Goal: Information Seeking & Learning: Understand process/instructions

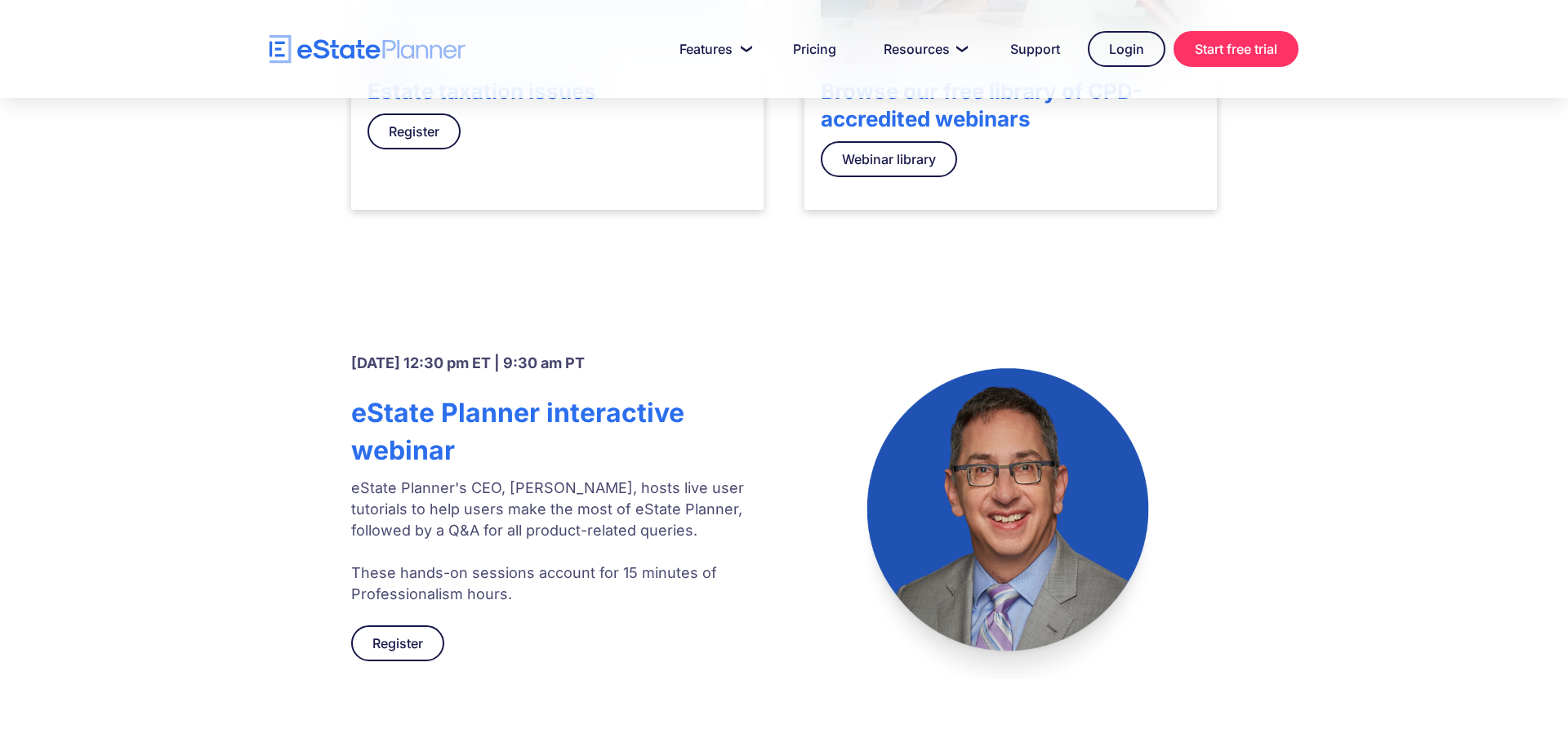
scroll to position [500, 0]
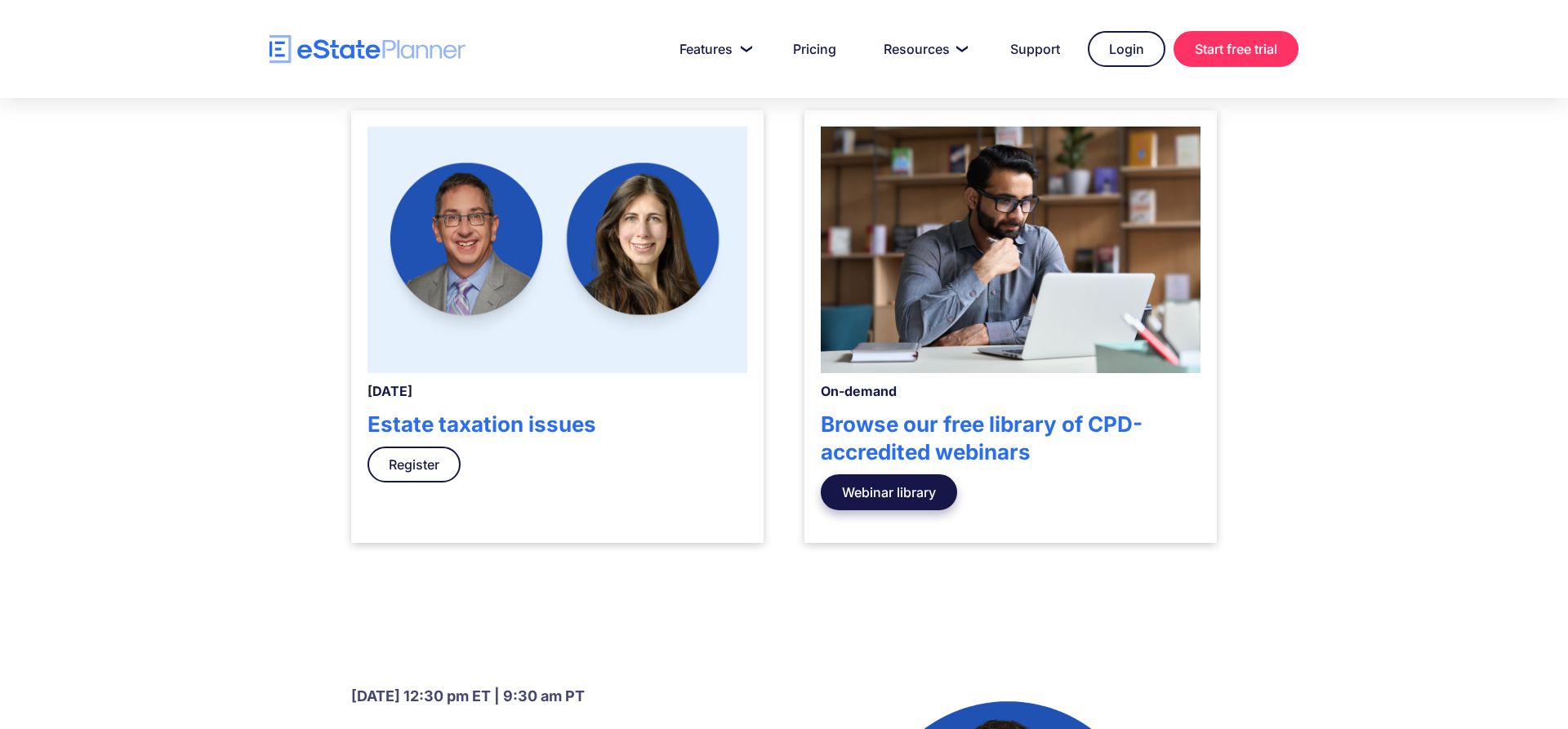
click at [909, 490] on link "Webinar library" at bounding box center [888, 492] width 136 height 36
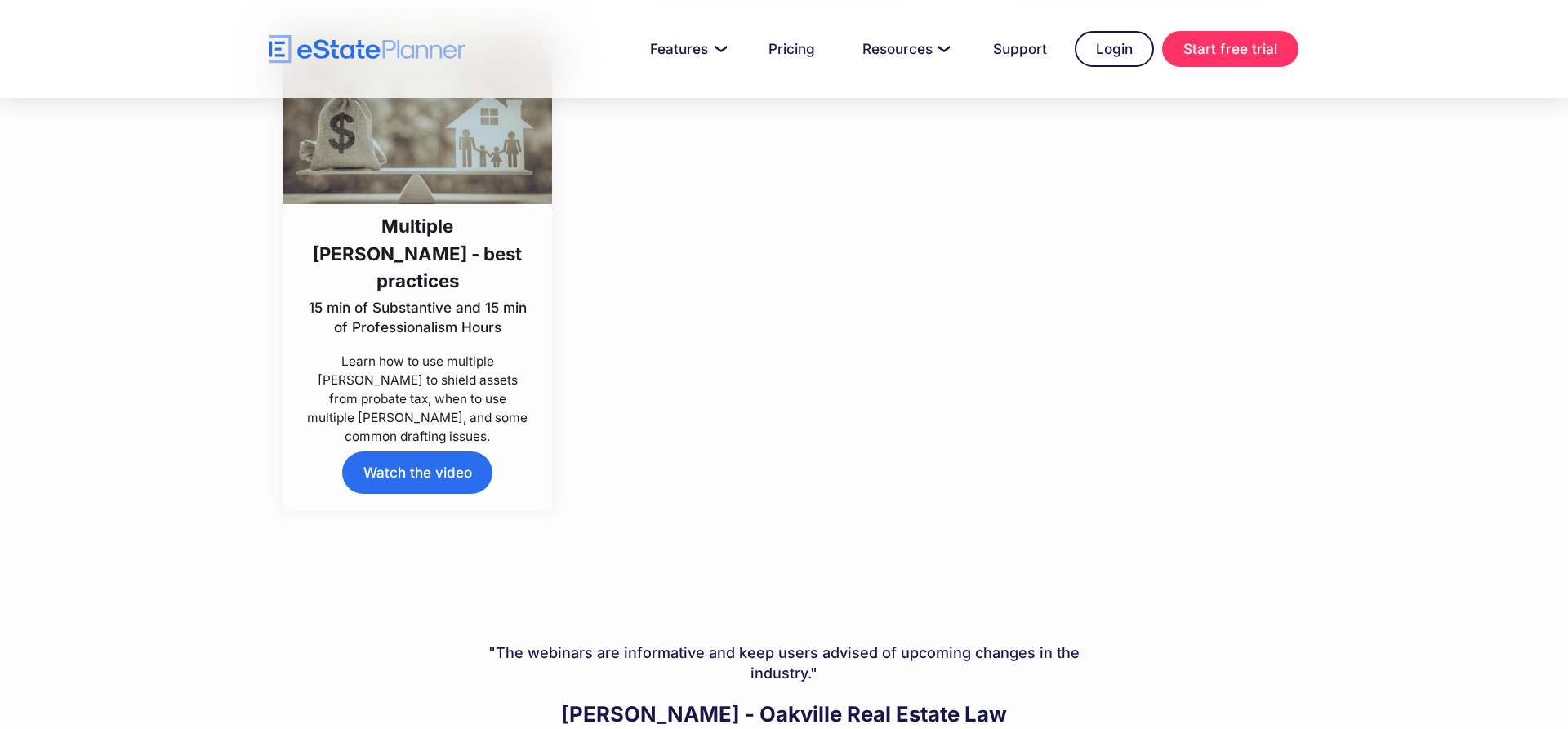
scroll to position [8673, 0]
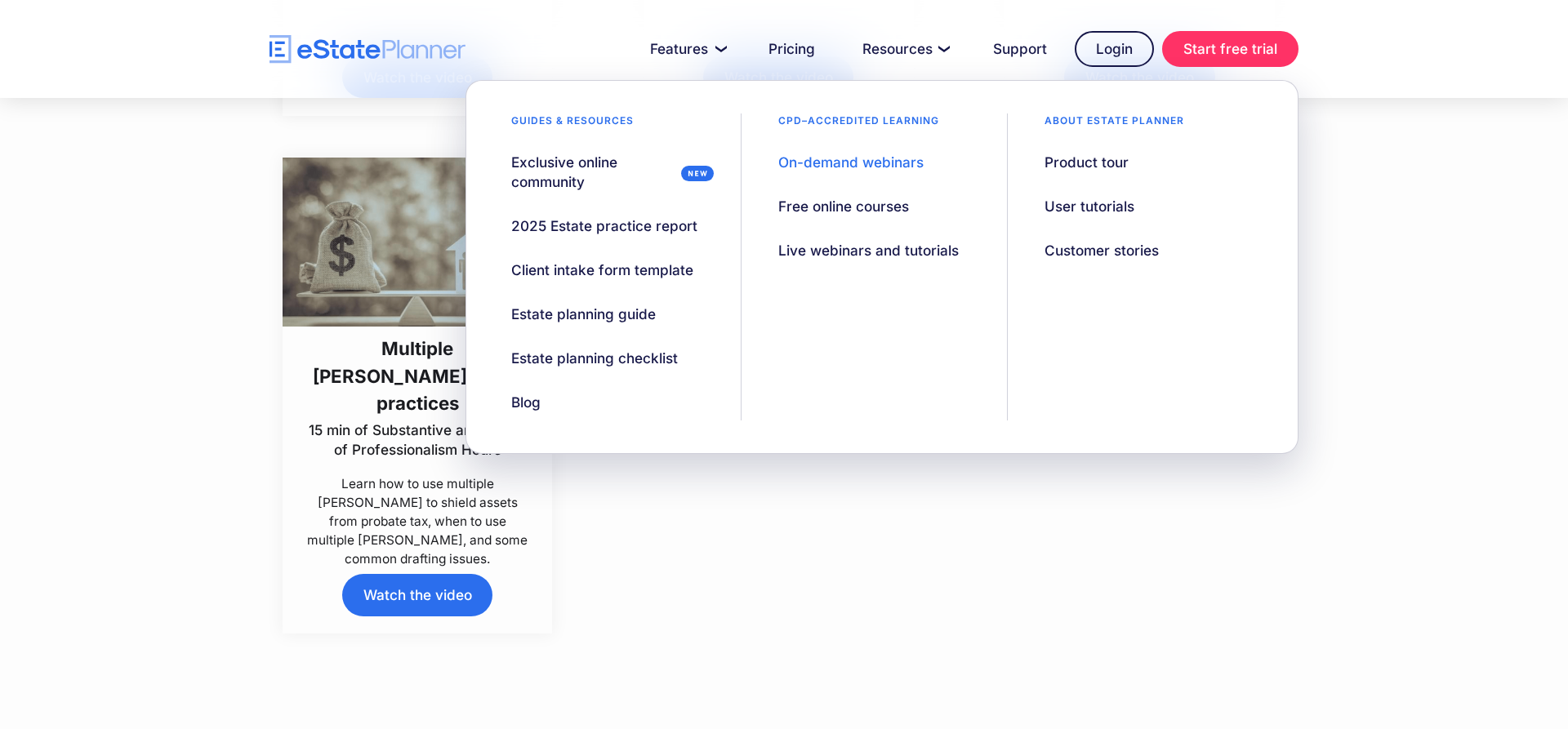
click at [1279, 419] on div "Guides & resources Exclusive online community 2025 Estate practice report Clien…" at bounding box center [881, 267] width 833 height 373
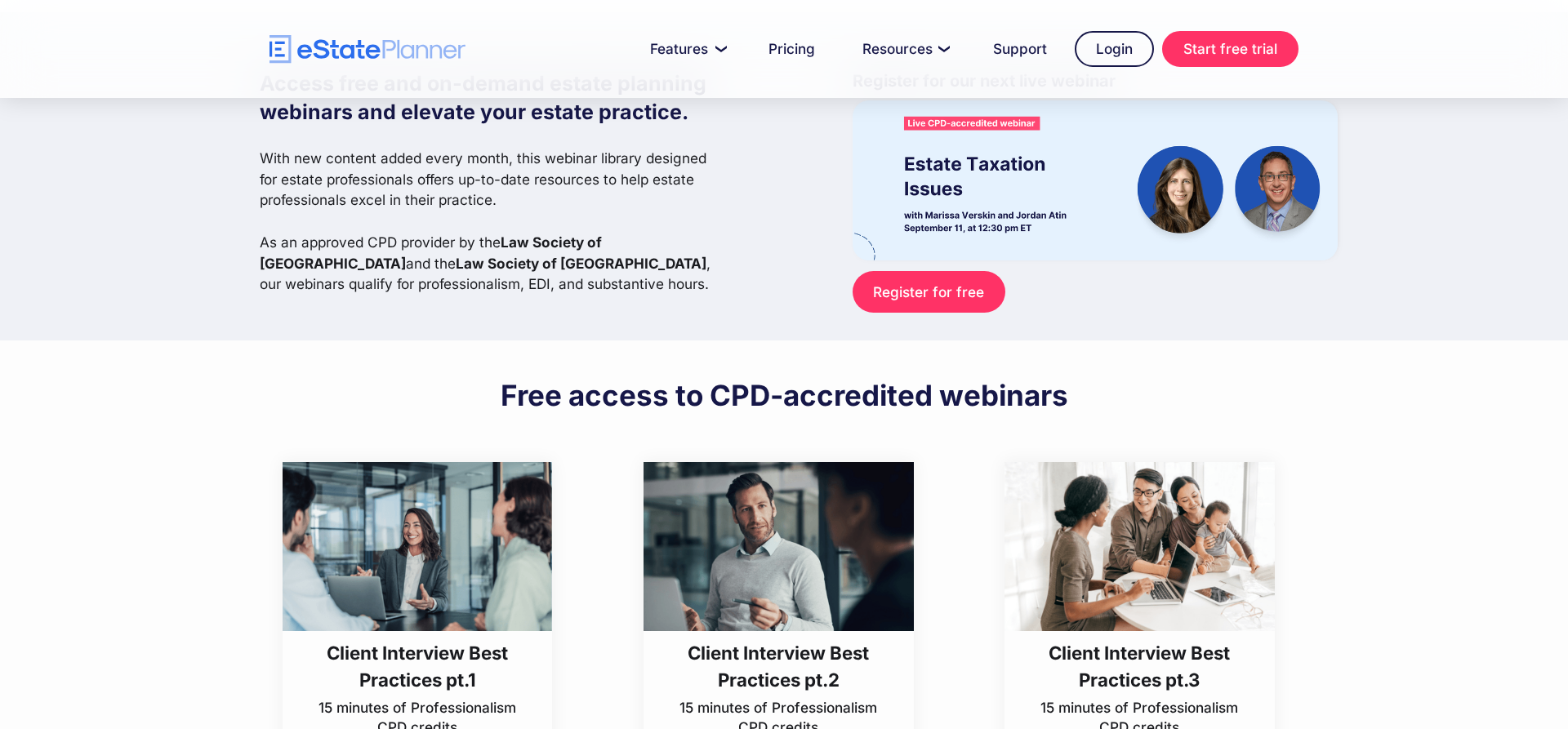
scroll to position [0, 0]
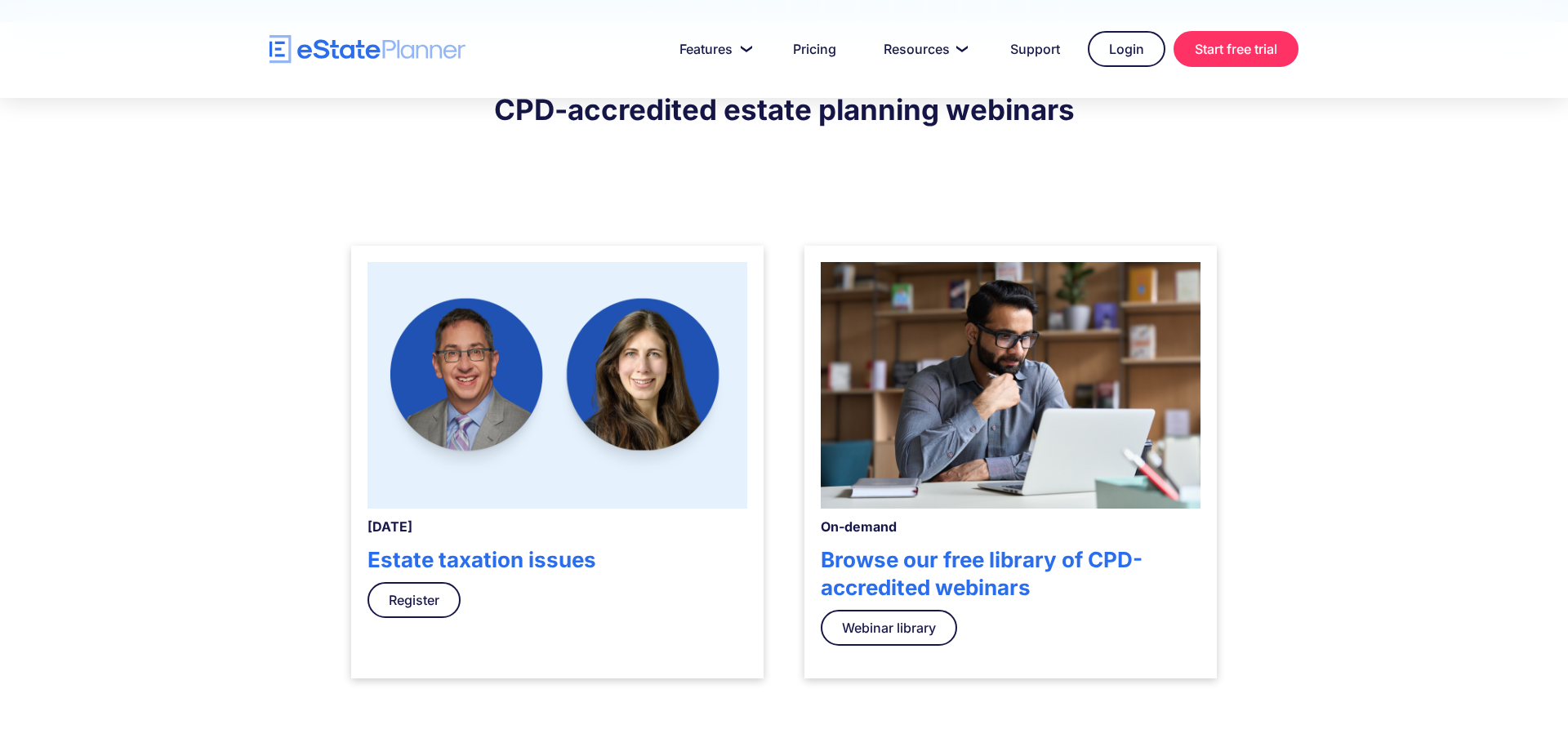
scroll to position [416, 0]
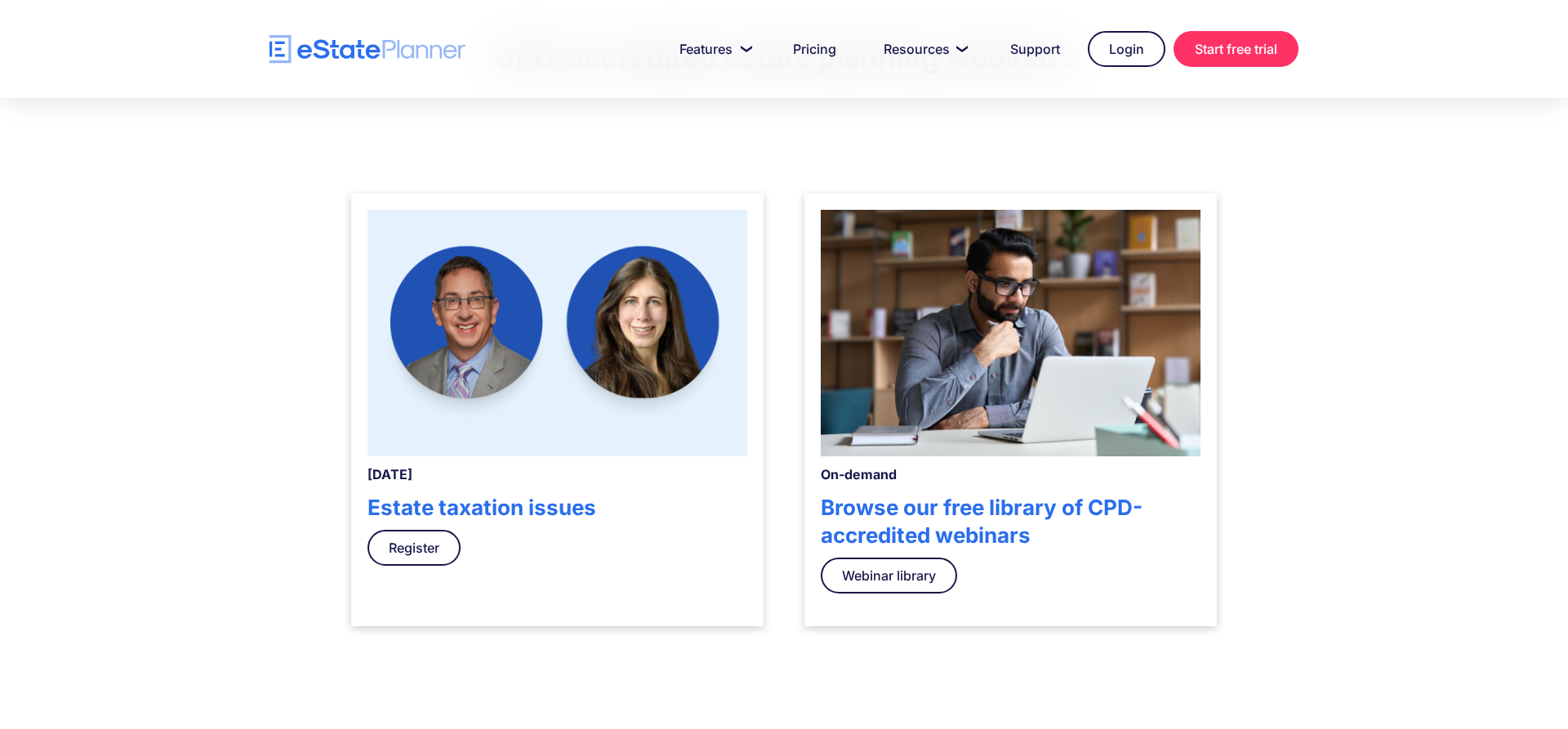
click at [513, 388] on img at bounding box center [557, 333] width 380 height 246
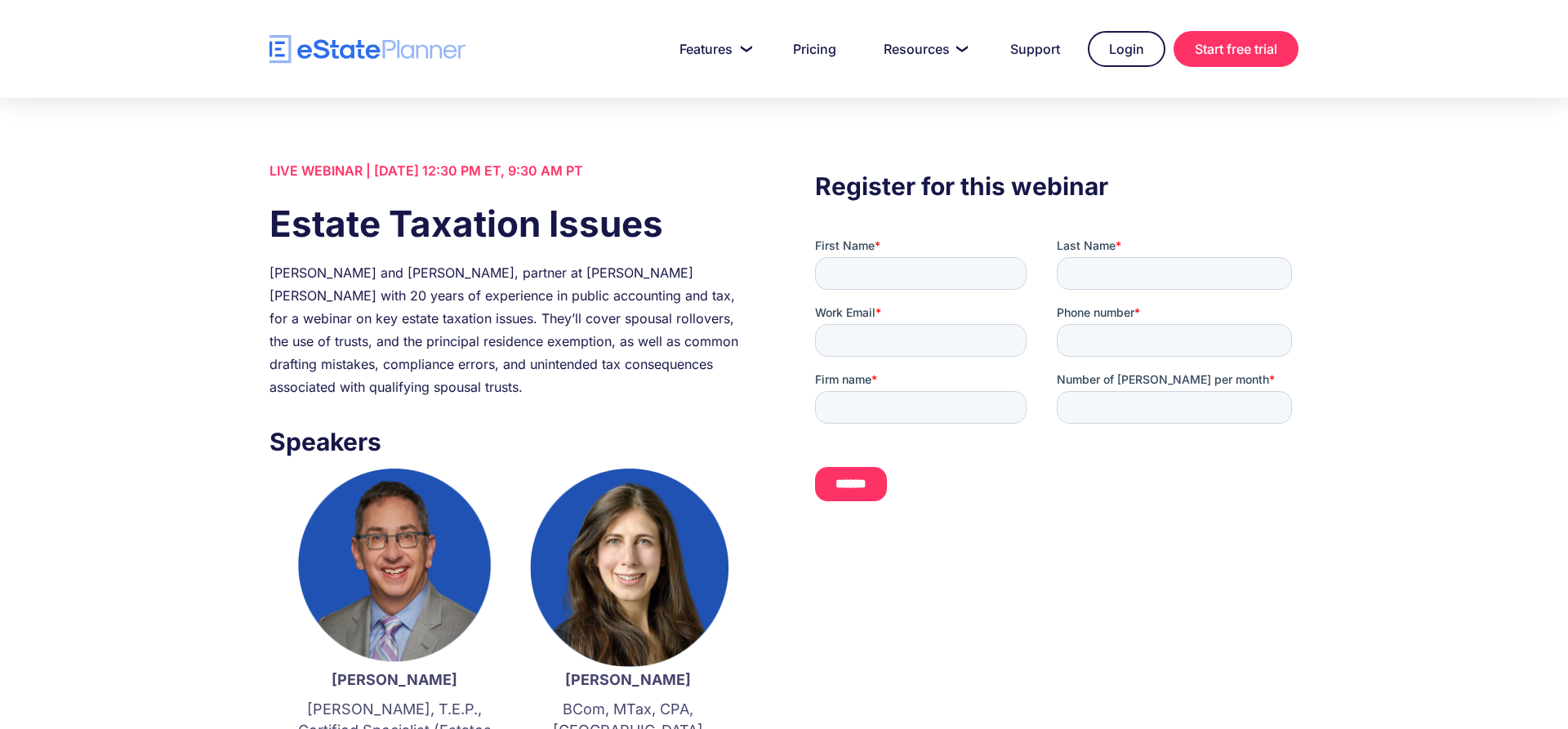
click at [1400, 521] on div "LIVE WEBINAR | September 11 2025, 12:30 PM ET, 9:30 AM PT Estate Taxation Issue…" at bounding box center [784, 661] width 1568 height 1127
click at [1019, 53] on link "Support" at bounding box center [1035, 49] width 89 height 33
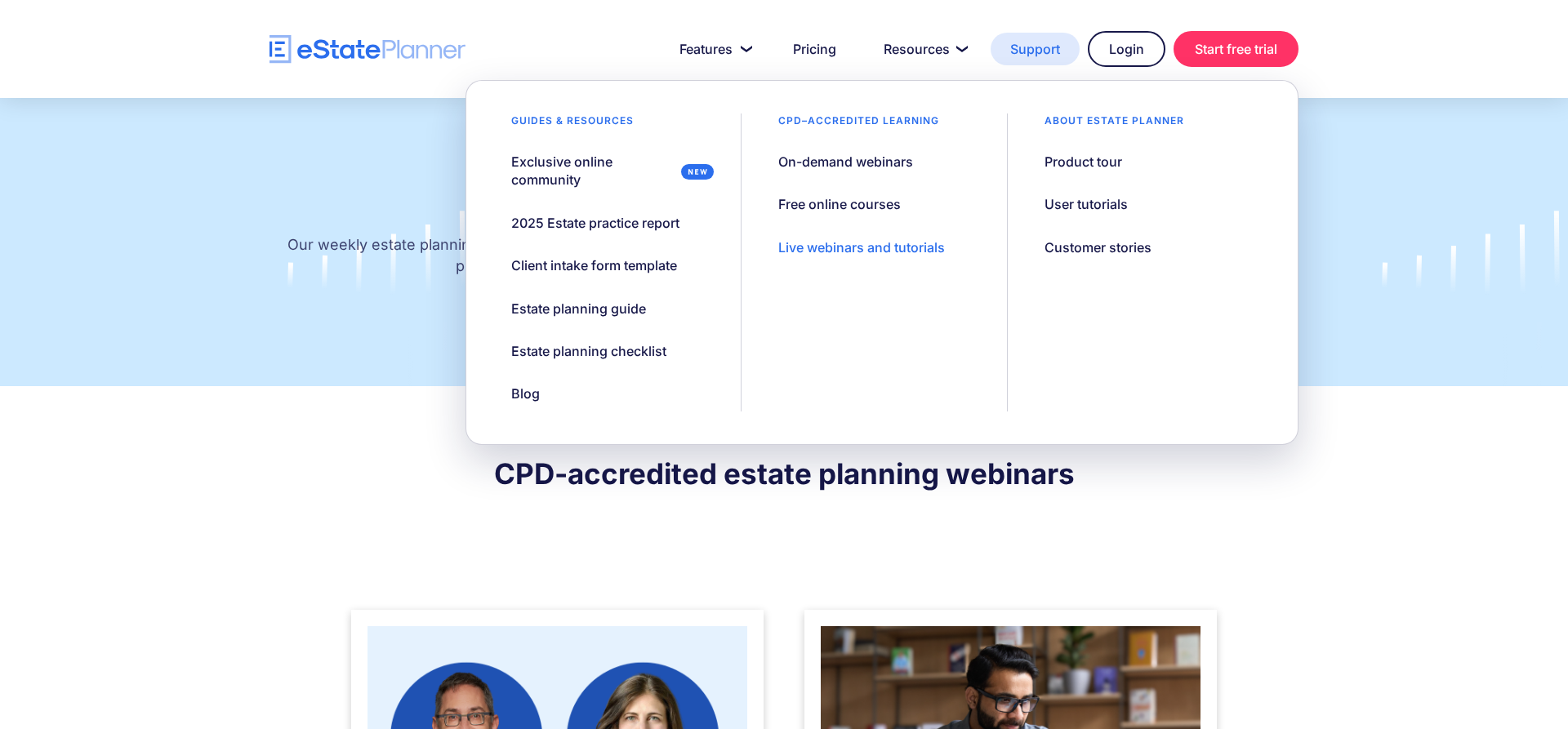
click at [1020, 47] on link "Support" at bounding box center [1035, 49] width 89 height 33
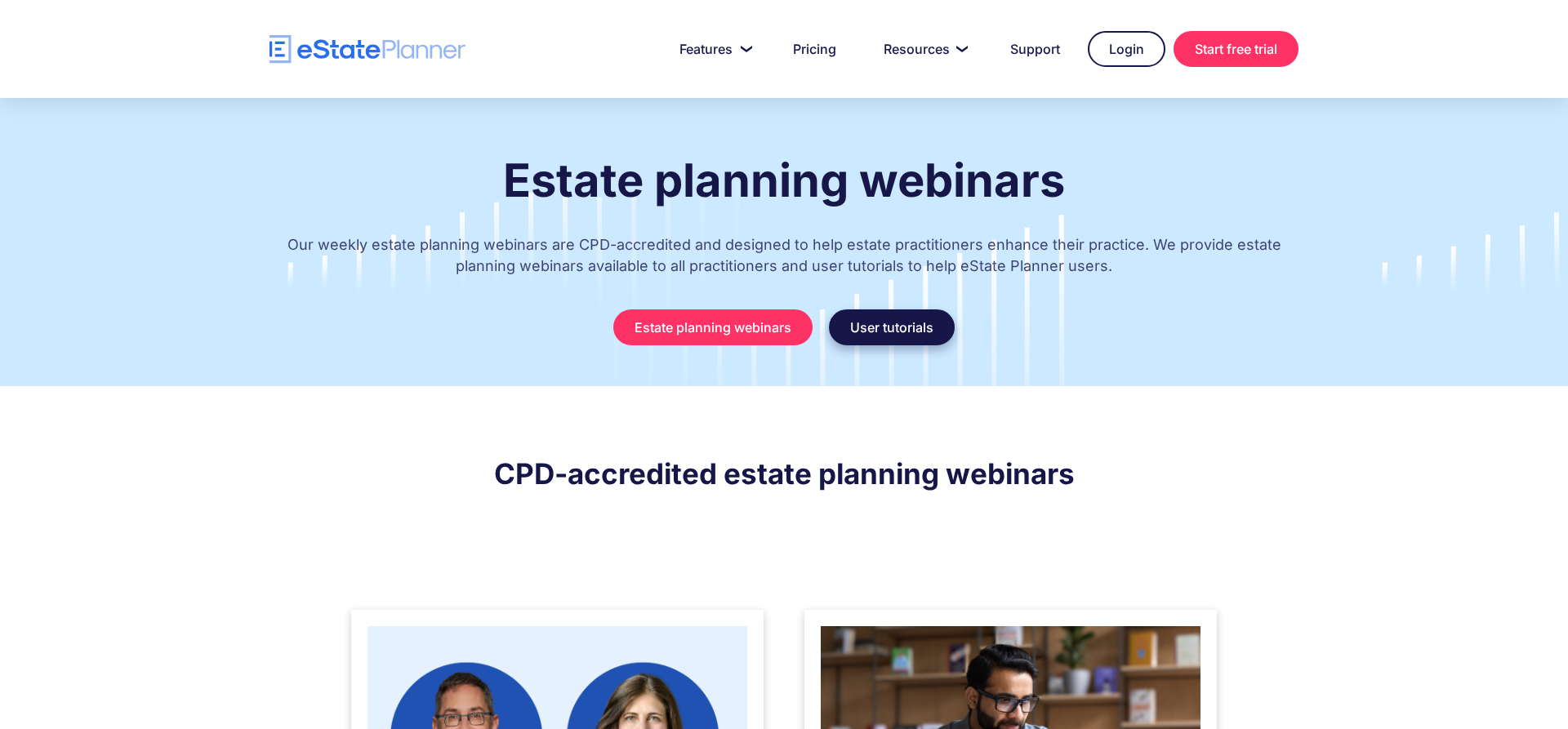
click at [889, 326] on link "User tutorials" at bounding box center [891, 327] width 126 height 36
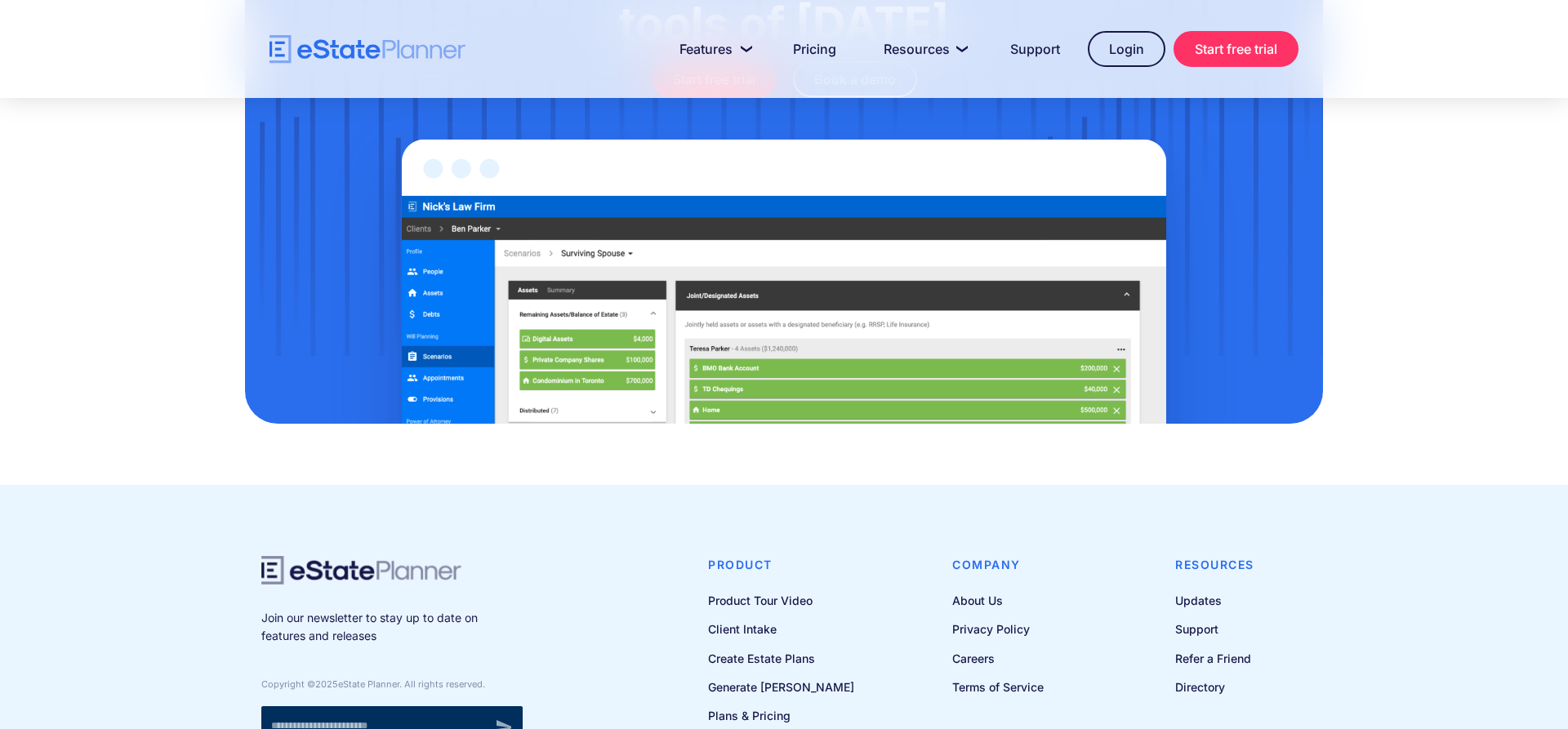
scroll to position [1852, 0]
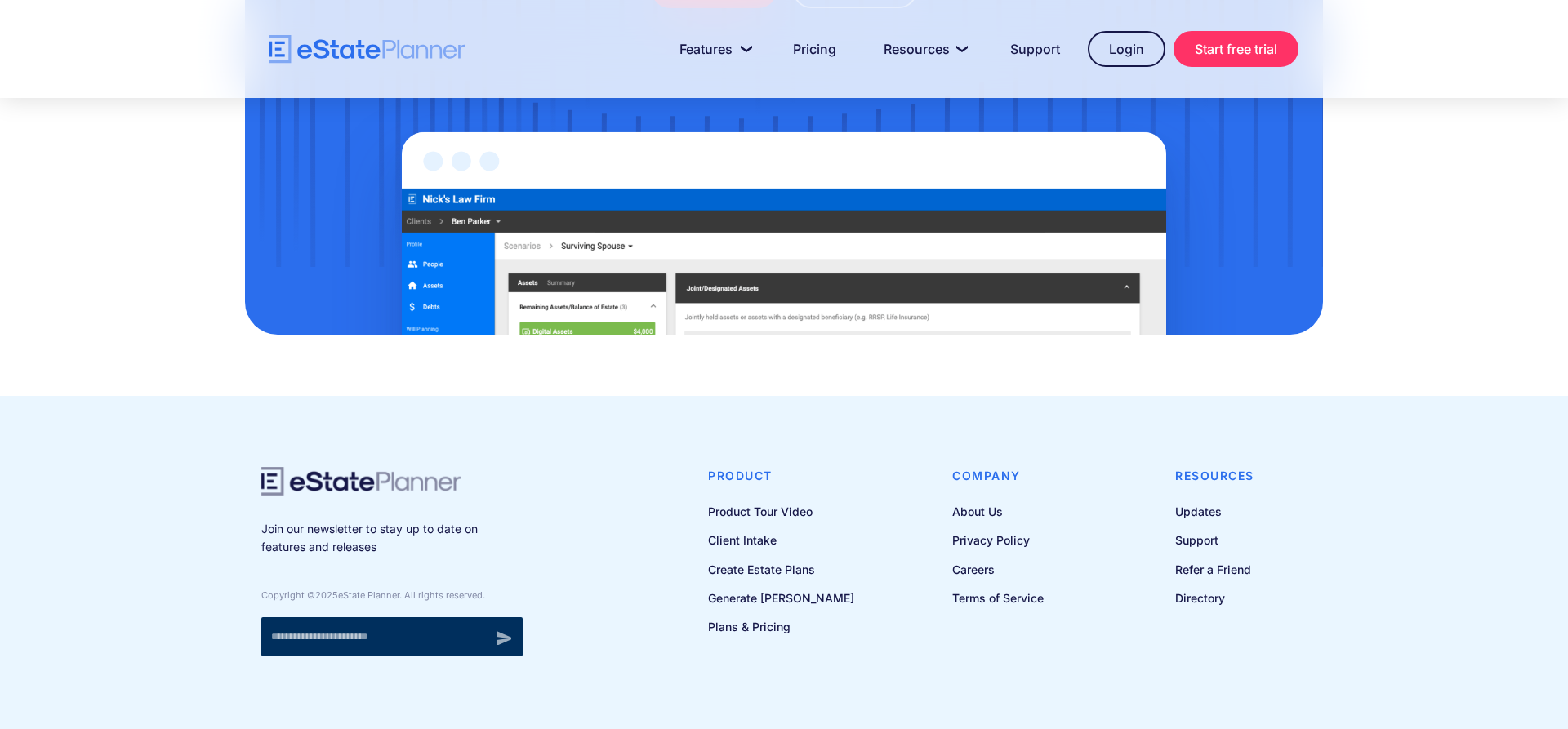
click at [786, 522] on ul "Product Tour Video Client Intake Create Estate Plans Generate Wills Plans & Pri…" at bounding box center [780, 569] width 146 height 135
click at [789, 517] on link "Product Tour Video" at bounding box center [780, 511] width 146 height 21
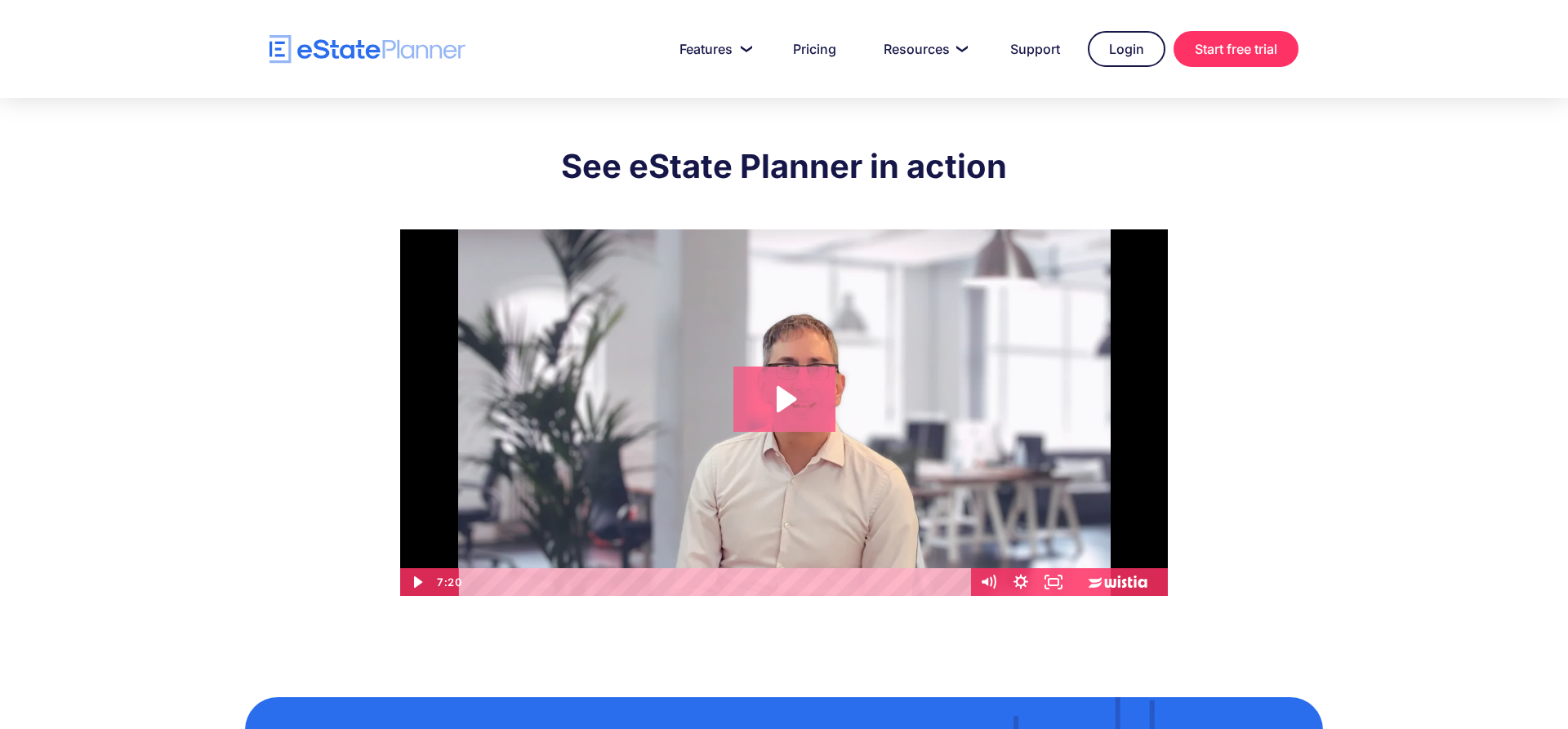
click at [773, 389] on icon "Play Video: eState Product Demo Video" at bounding box center [784, 399] width 102 height 66
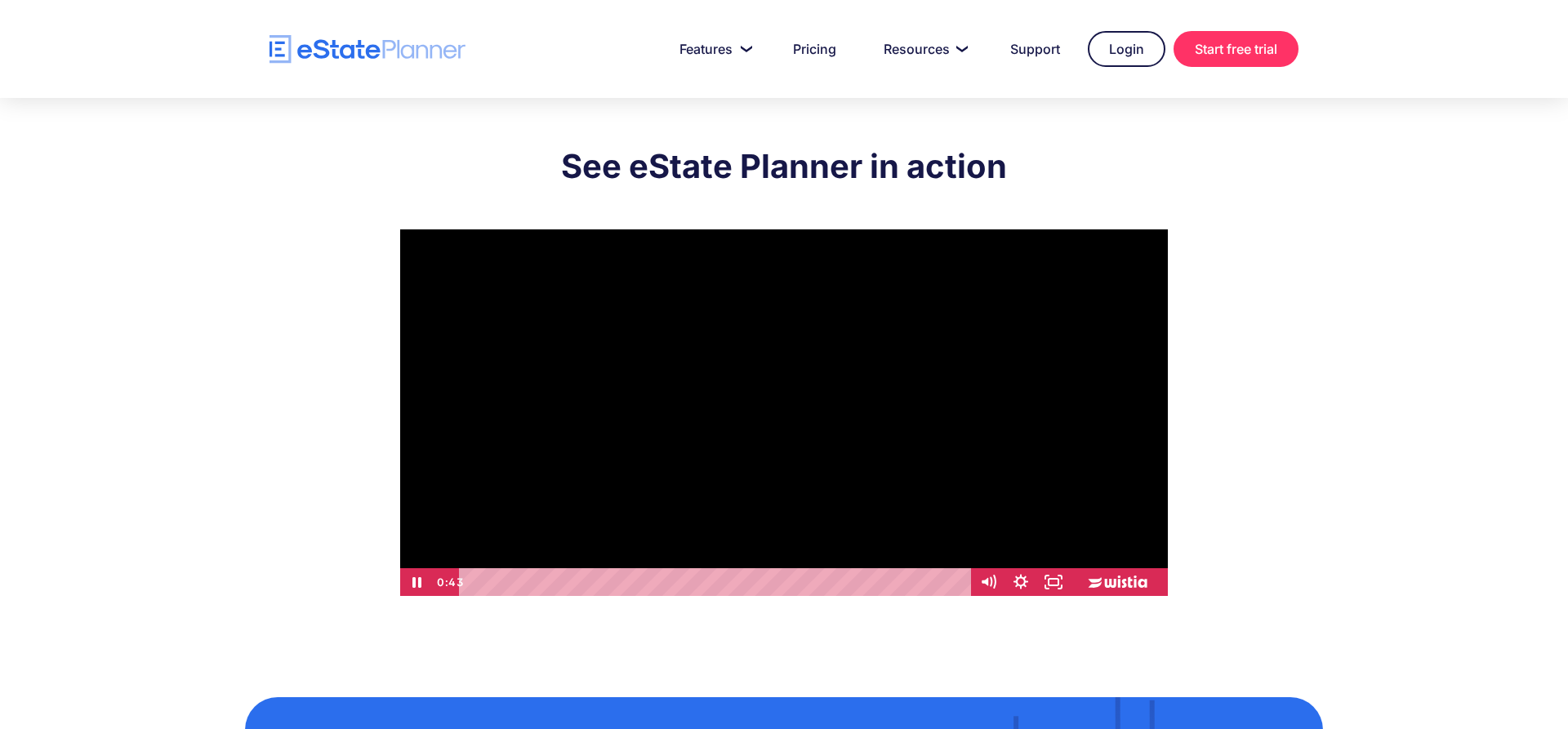
click at [744, 280] on div at bounding box center [784, 412] width 767 height 366
click at [1304, 360] on div "See eState Planner in action Click for sound @keyframes VOLUME_SMALL_WAVE_FLASH…" at bounding box center [784, 367] width 1078 height 538
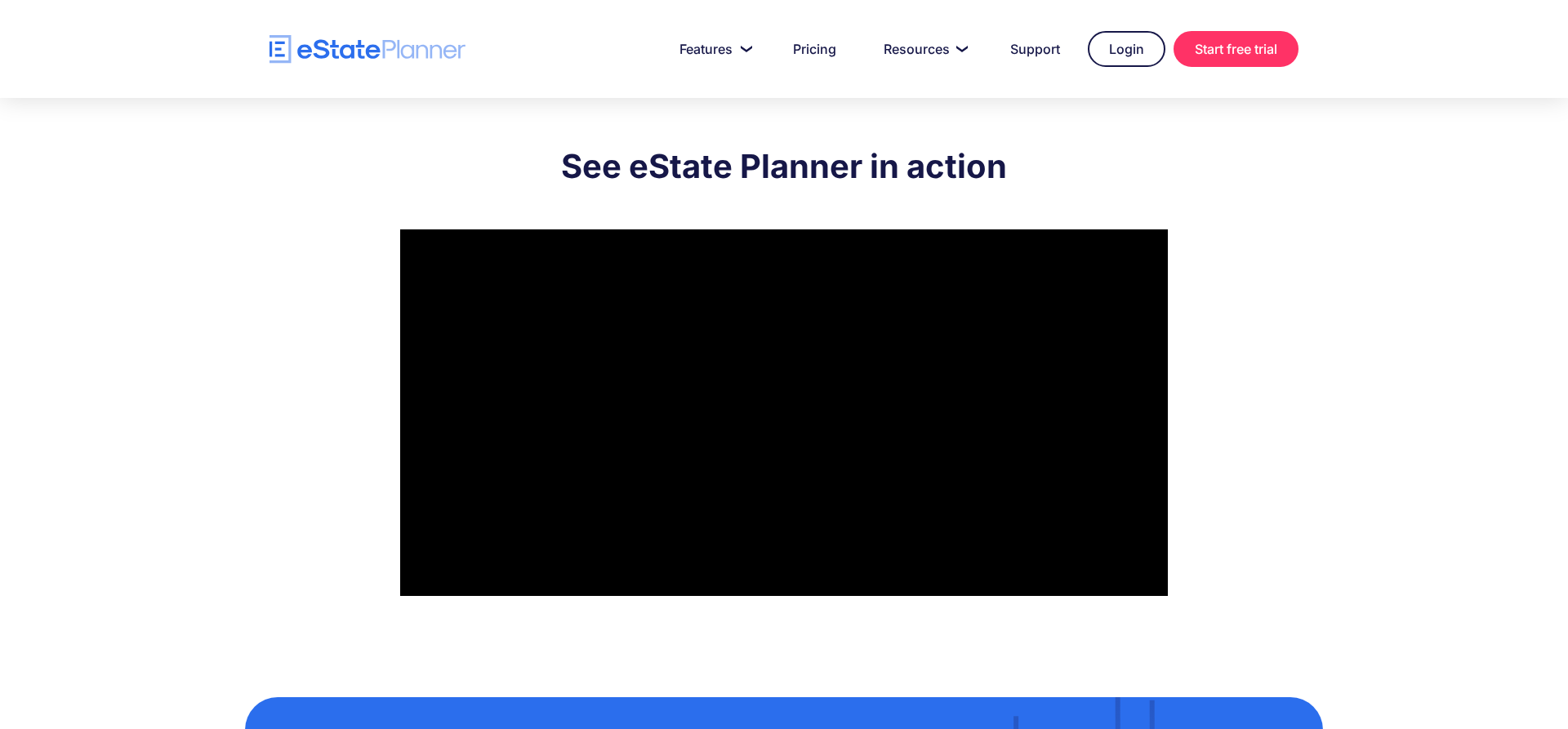
click at [1490, 529] on div "See eState Planner in action Click for sound @keyframes VOLUME_SMALL_WAVE_FLASH…" at bounding box center [784, 367] width 1568 height 538
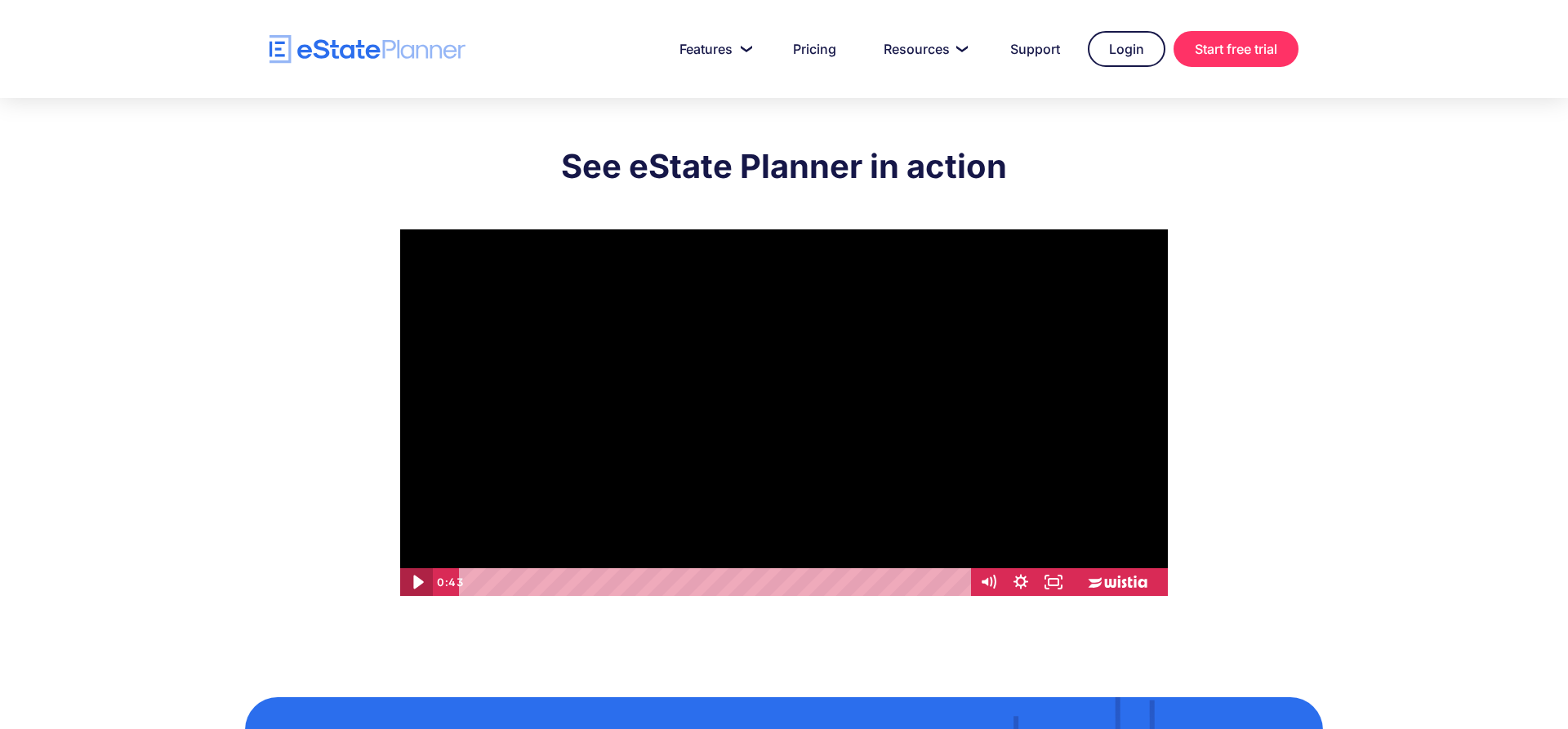
click at [414, 579] on icon "Play Video" at bounding box center [418, 582] width 10 height 14
drag, startPoint x: 521, startPoint y: 583, endPoint x: 457, endPoint y: 583, distance: 64.0
click at [457, 583] on div "0:00 0:00" at bounding box center [703, 582] width 539 height 28
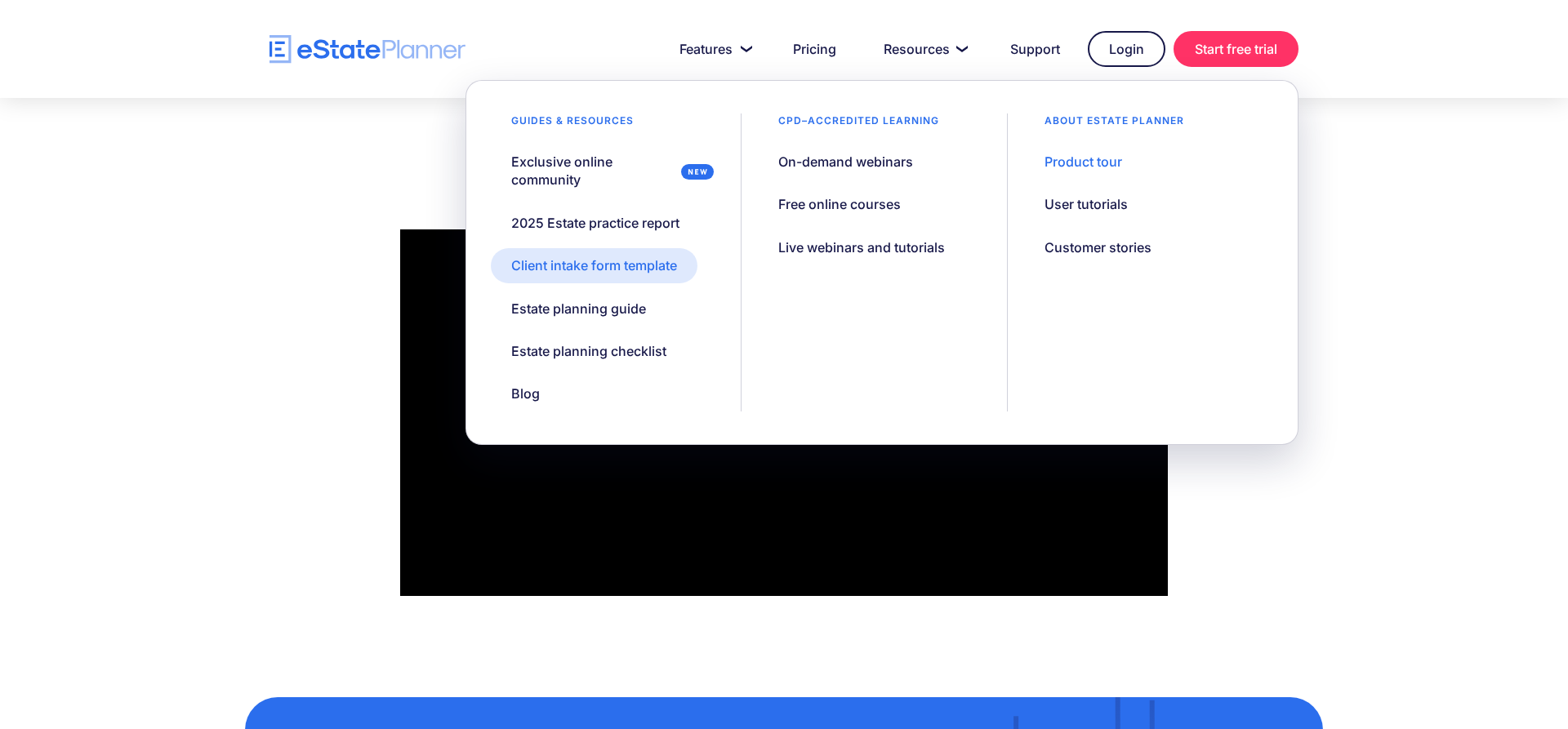
click at [581, 268] on div "Client intake form template" at bounding box center [593, 265] width 166 height 18
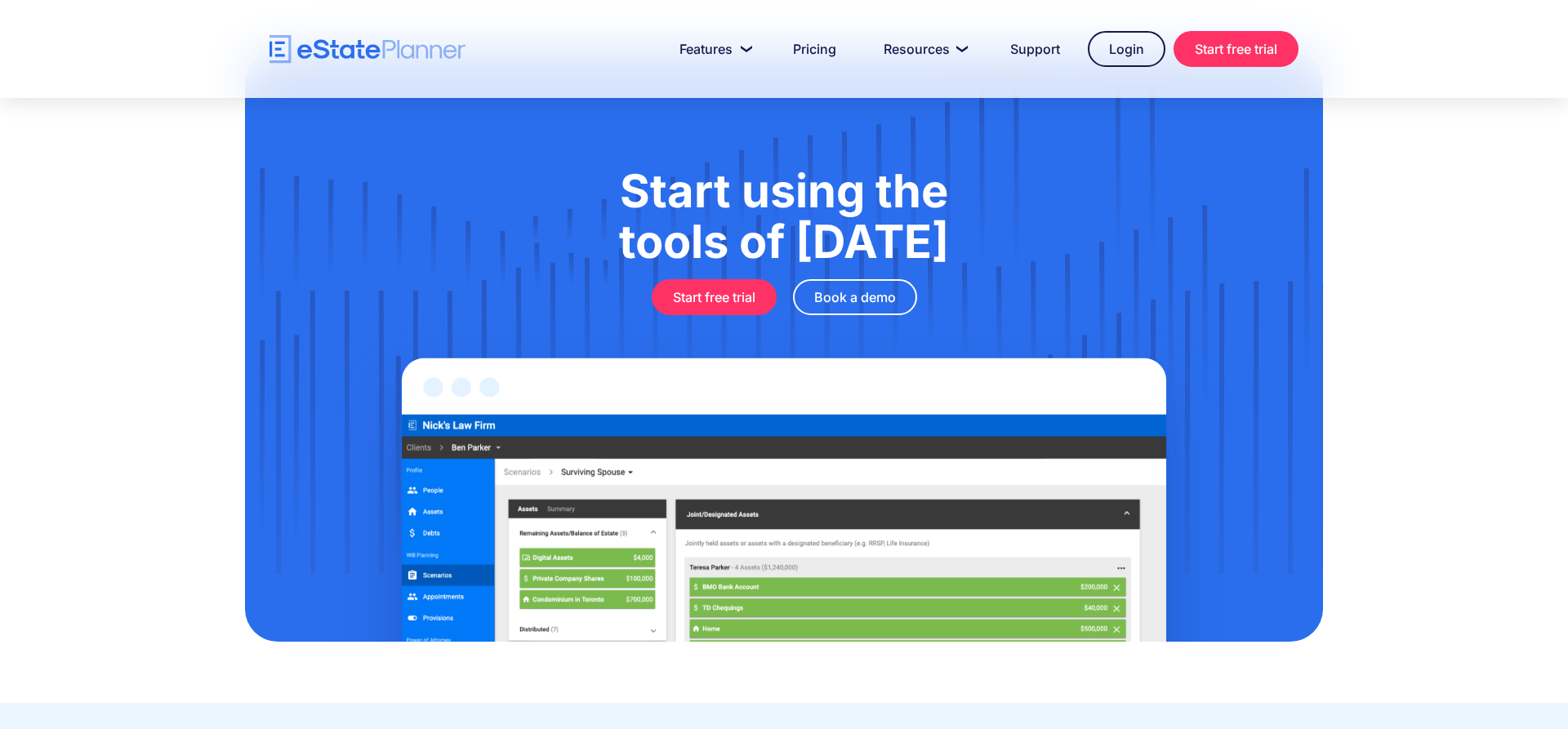
scroll to position [666, 0]
